Goal: Task Accomplishment & Management: Manage account settings

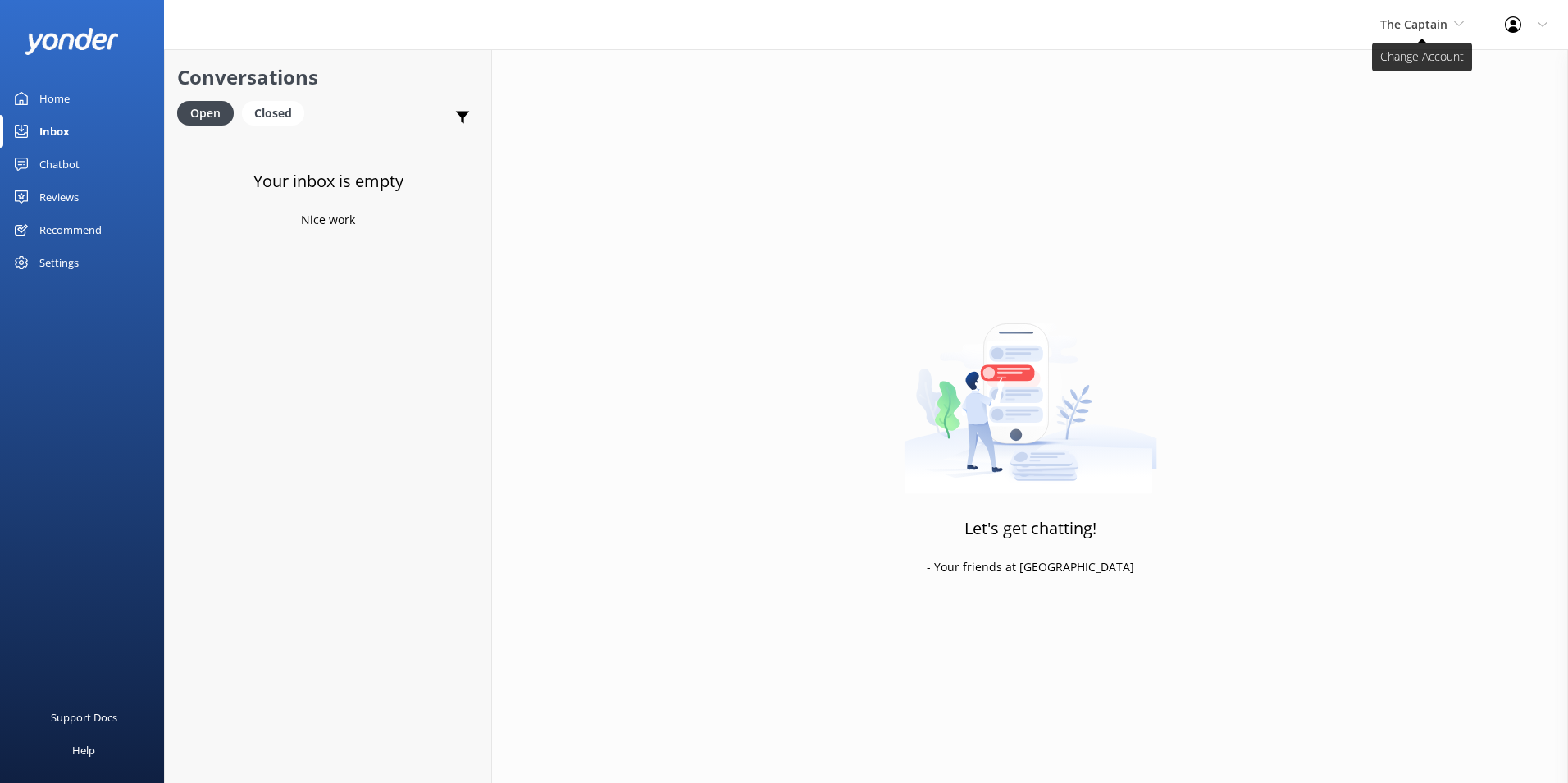
click at [1406, 27] on span "The Captain" at bounding box center [1413, 24] width 67 height 16
click at [1415, 105] on link "Aruba's Activities Expert" at bounding box center [1442, 108] width 164 height 39
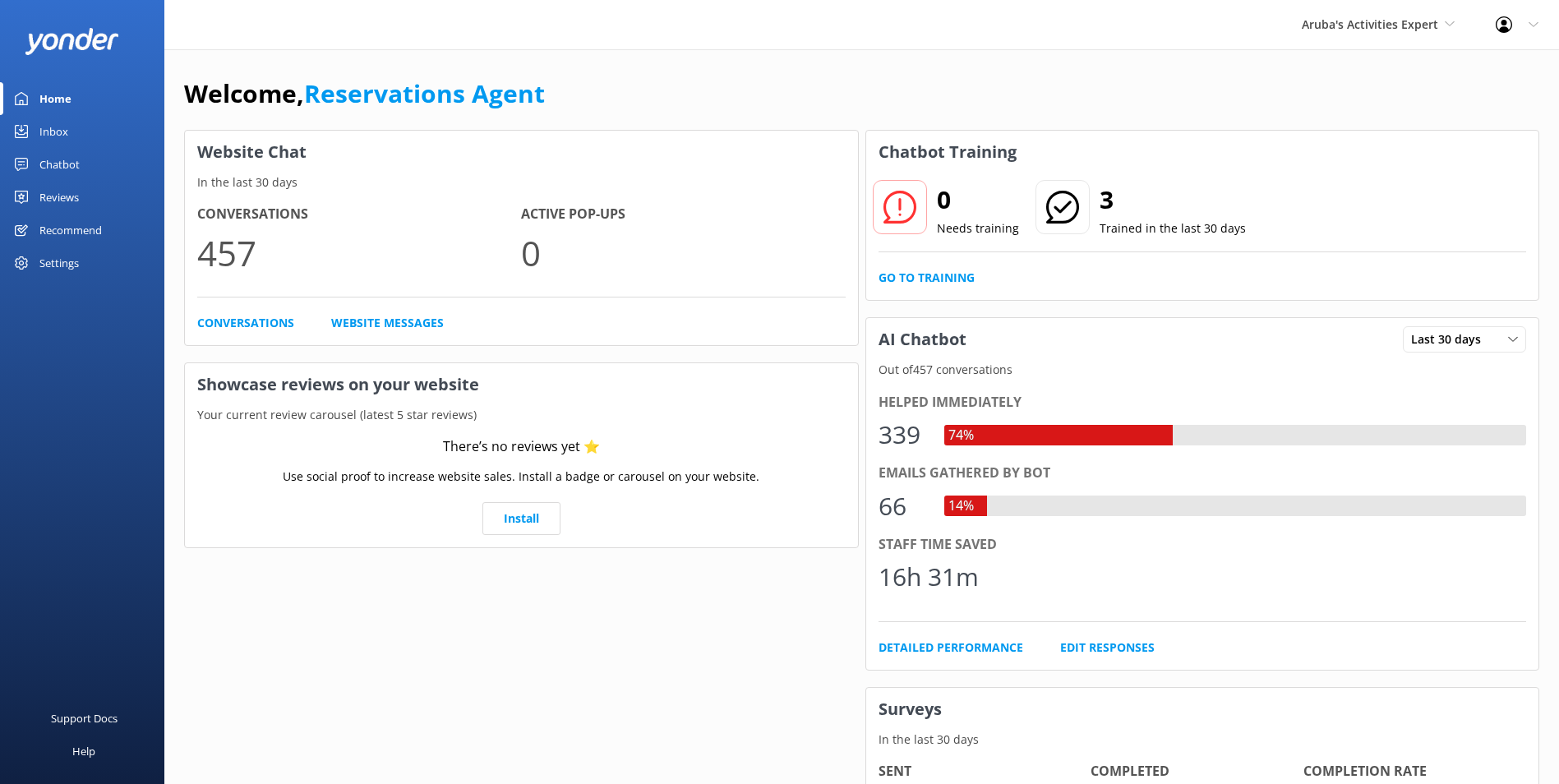
click at [106, 137] on link "Inbox" at bounding box center [82, 132] width 164 height 33
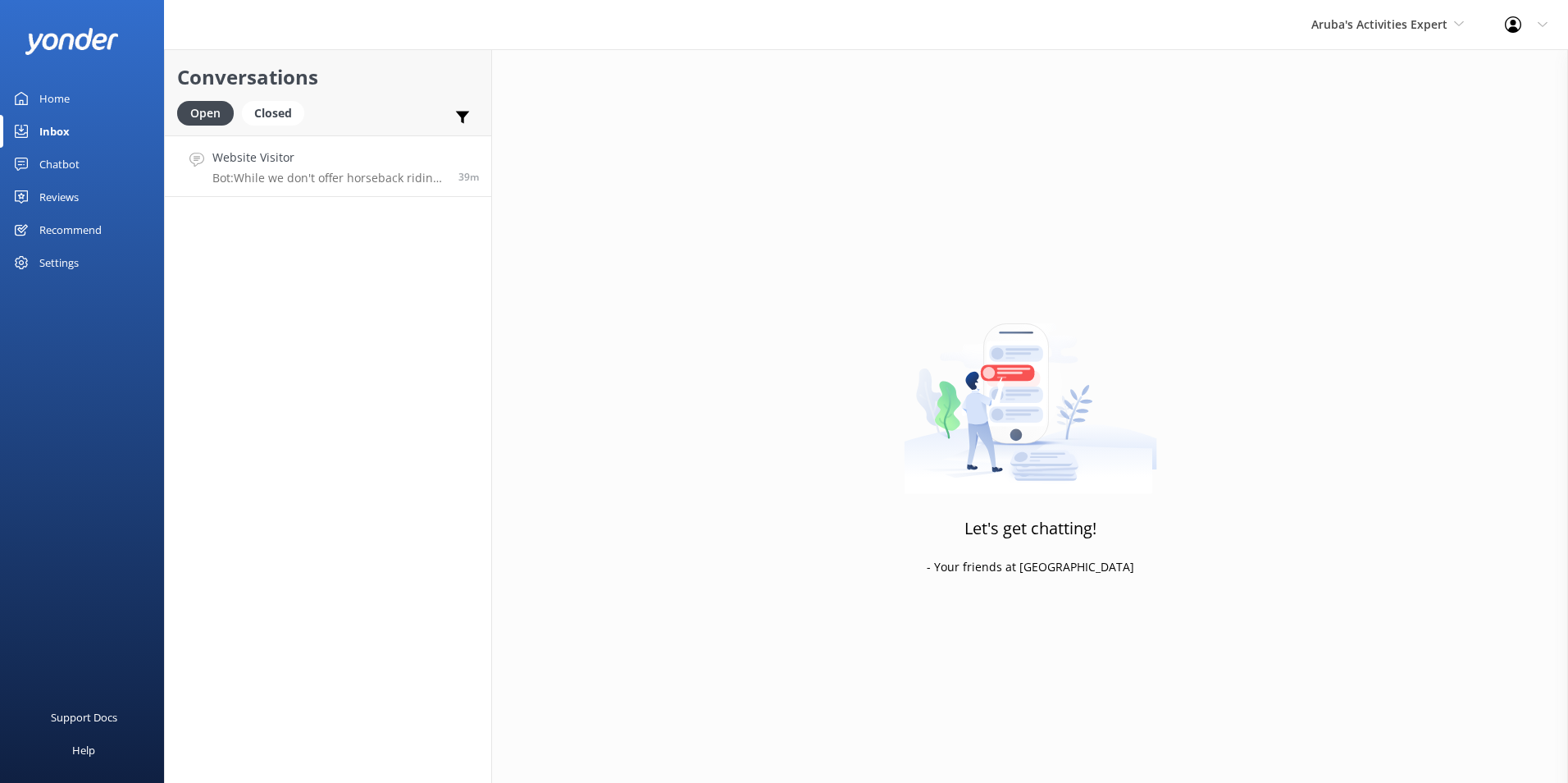
click at [290, 169] on div "Website Visitor Bot: While we don't offer horseback riding experiences, we invi…" at bounding box center [329, 166] width 233 height 36
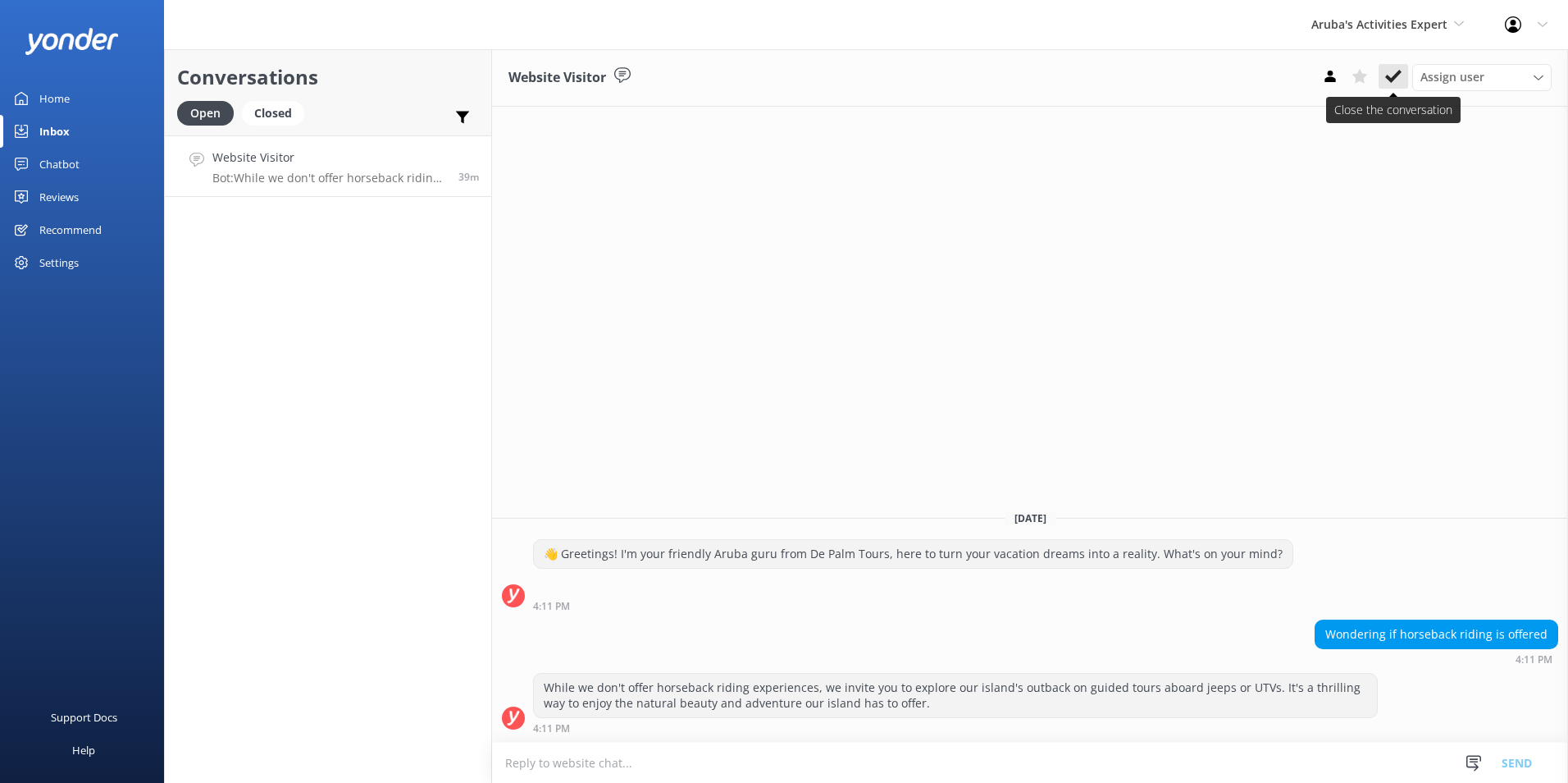
click at [1389, 79] on use at bounding box center [1393, 76] width 17 height 13
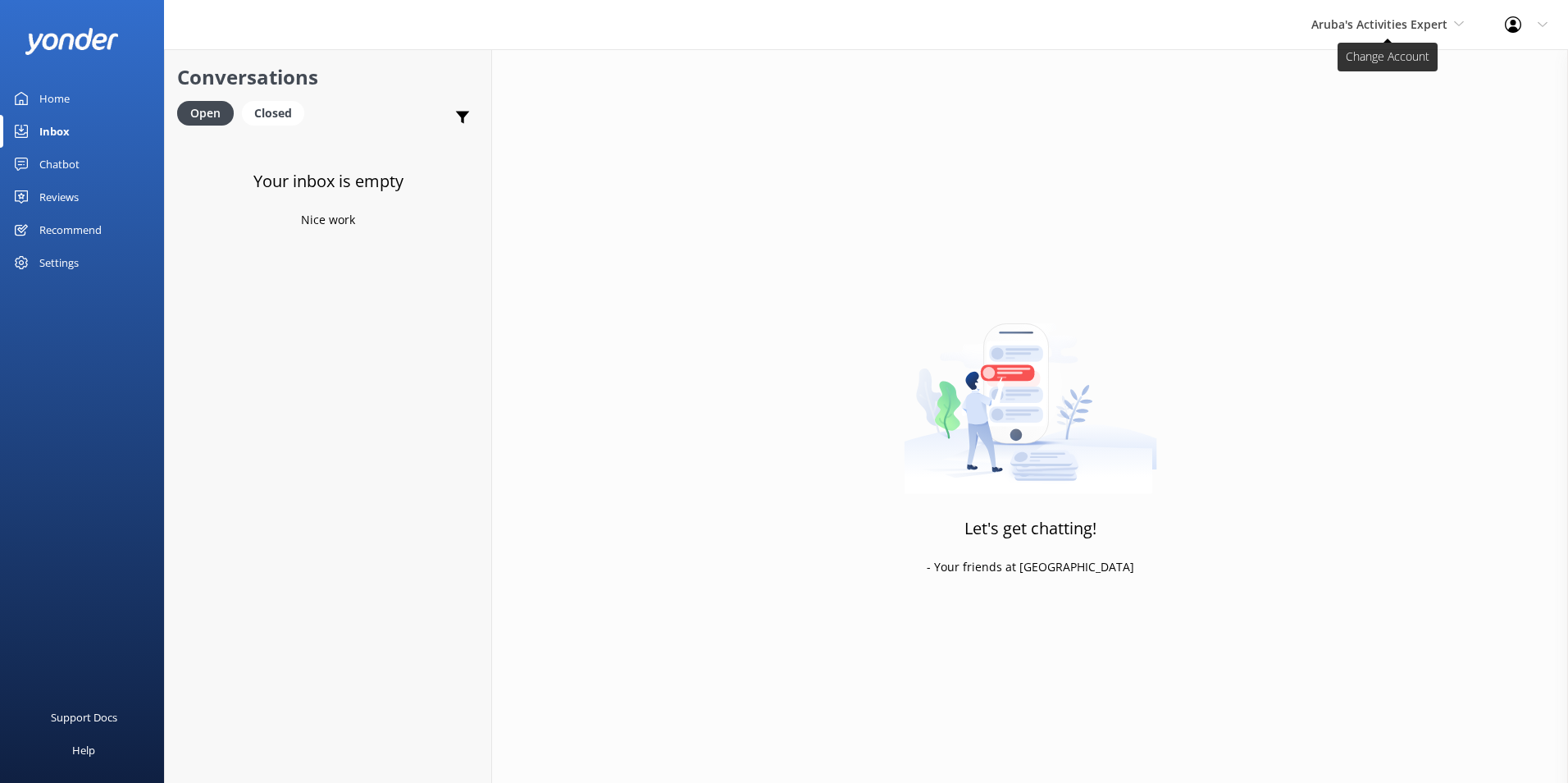
click at [1399, 25] on span "Aruba's Activities Expert" at bounding box center [1379, 24] width 136 height 16
click at [1340, 137] on link "The Captain" at bounding box center [1373, 147] width 164 height 39
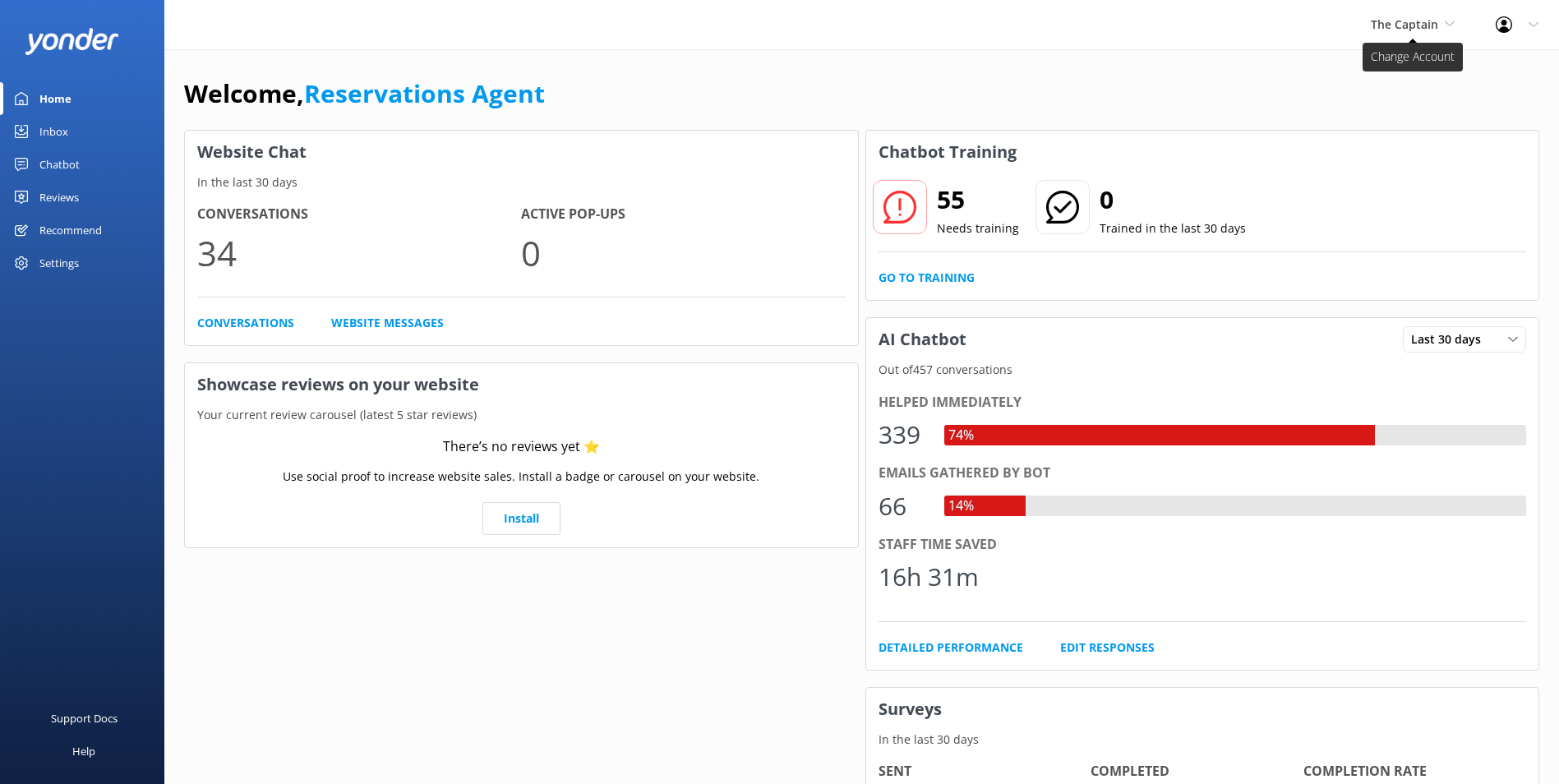
click at [1396, 23] on span "The Captain" at bounding box center [1404, 24] width 67 height 16
click at [1380, 66] on link "De [GEOGRAPHIC_DATA]" at bounding box center [1433, 69] width 164 height 39
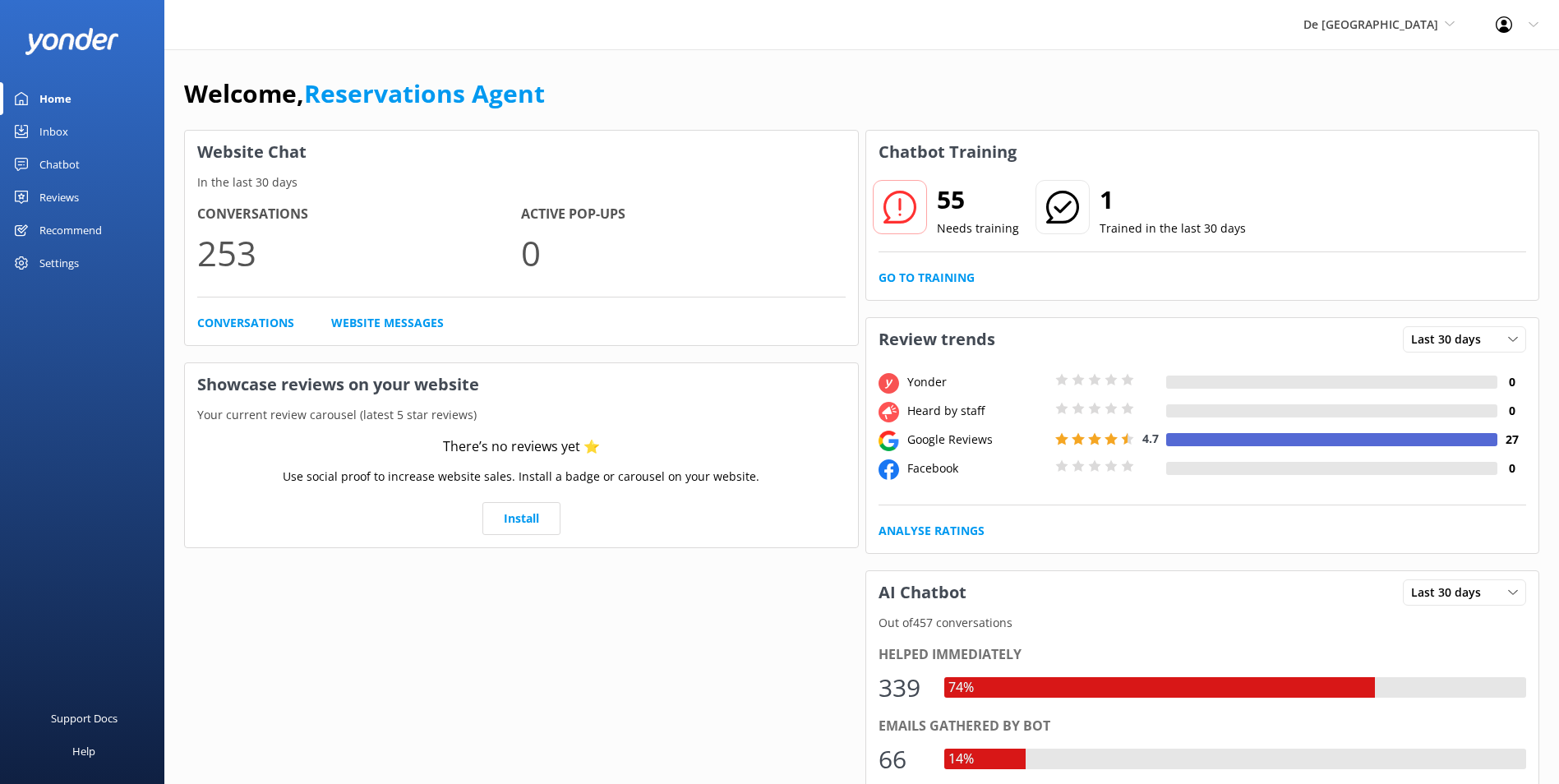
click at [56, 125] on div "Inbox" at bounding box center [53, 132] width 29 height 33
